Goal: Task Accomplishment & Management: Use online tool/utility

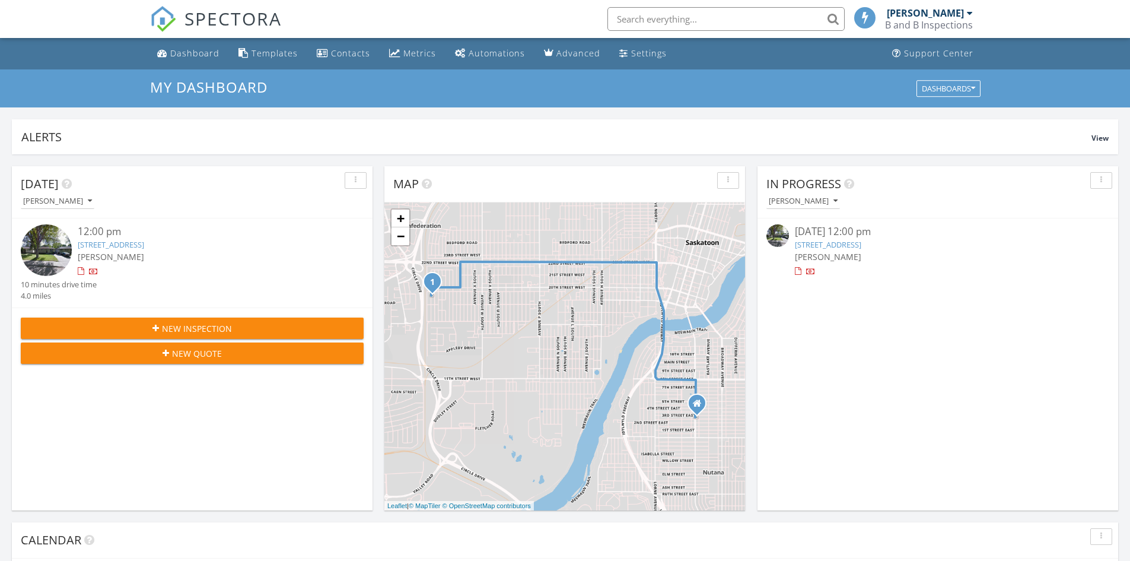
scroll to position [6, 6]
click at [36, 257] on img at bounding box center [46, 249] width 51 height 51
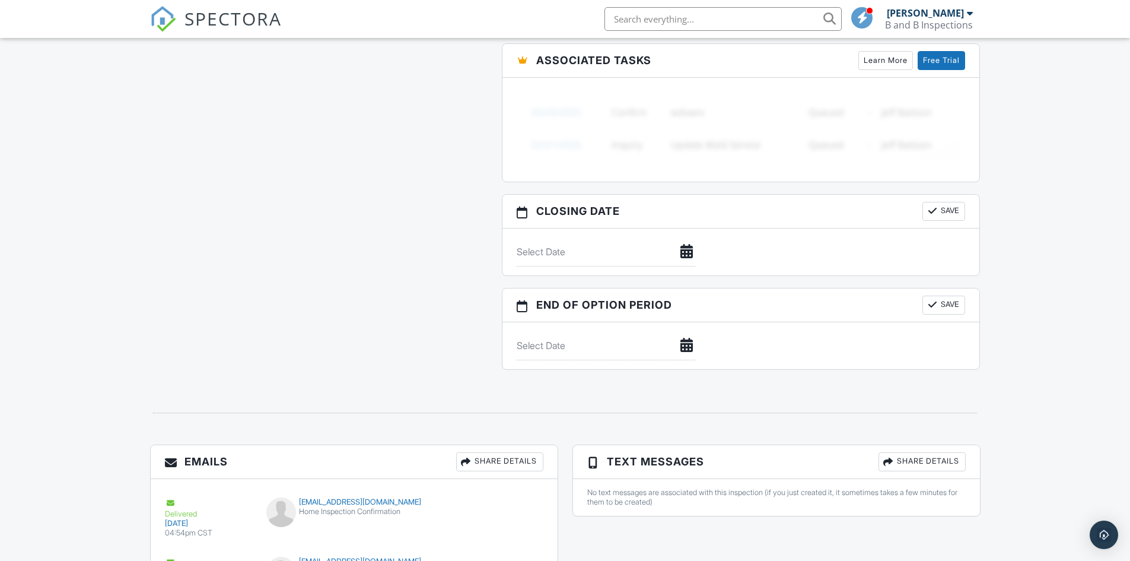
scroll to position [1125, 0]
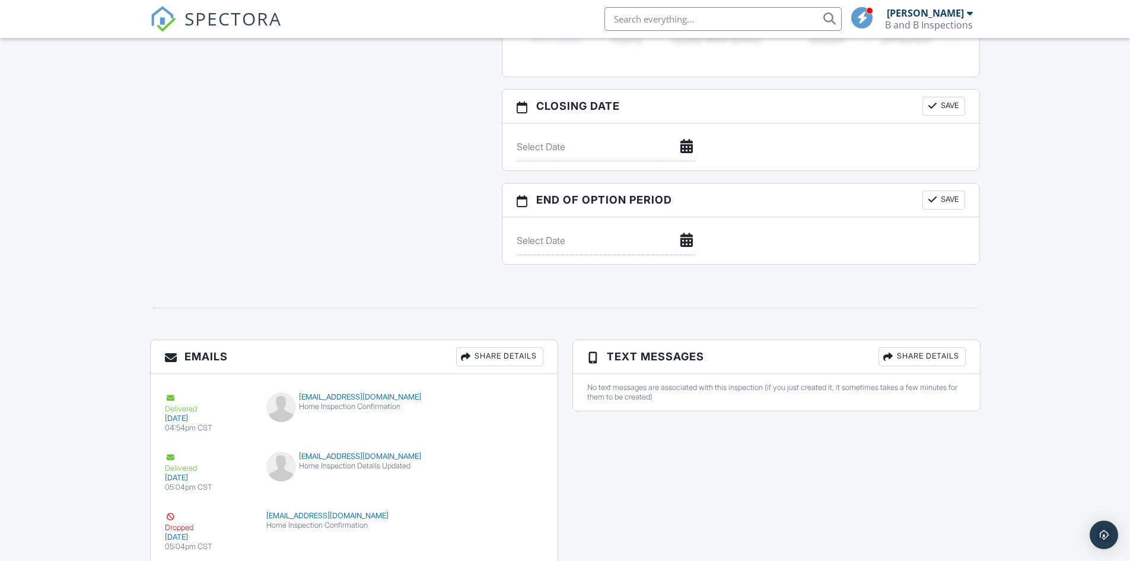
scroll to position [1066, 0]
